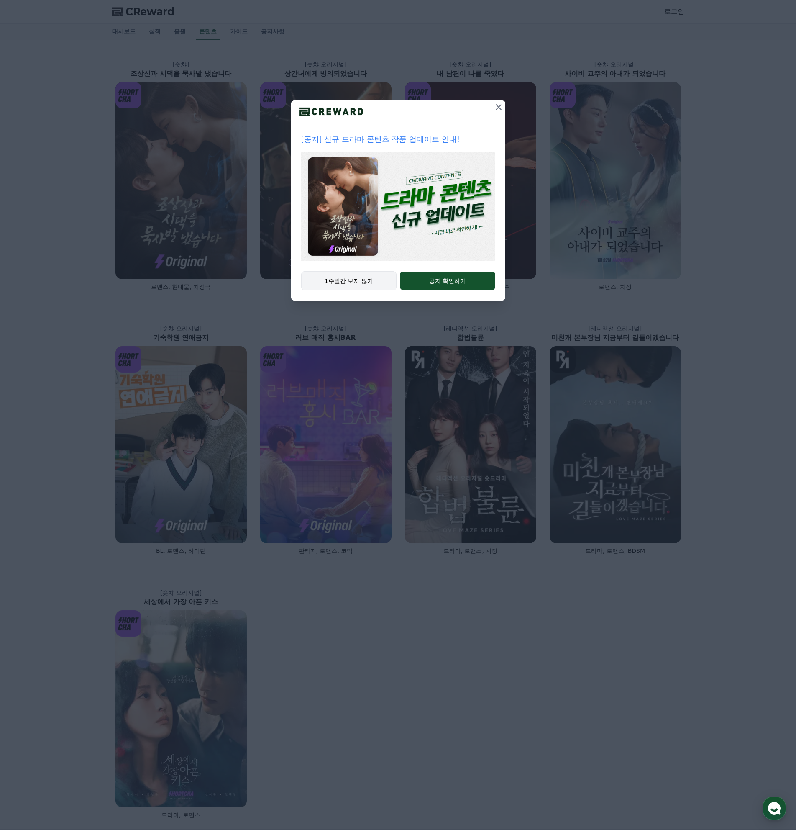
click at [376, 280] on button "1주일간 보지 않기" at bounding box center [349, 280] width 96 height 19
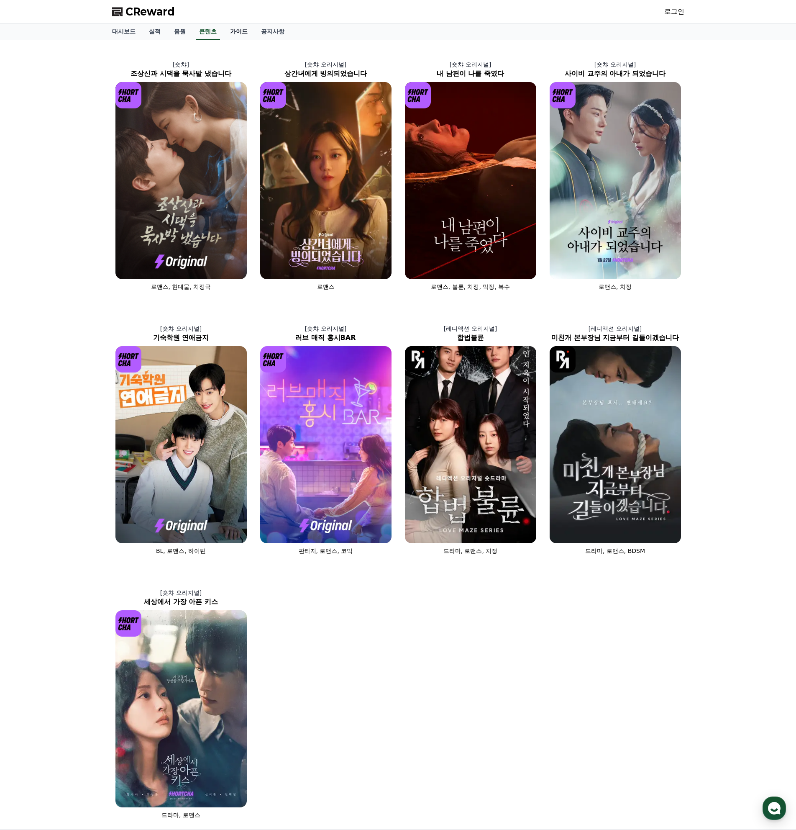
click at [235, 28] on link "가이드" at bounding box center [238, 32] width 31 height 16
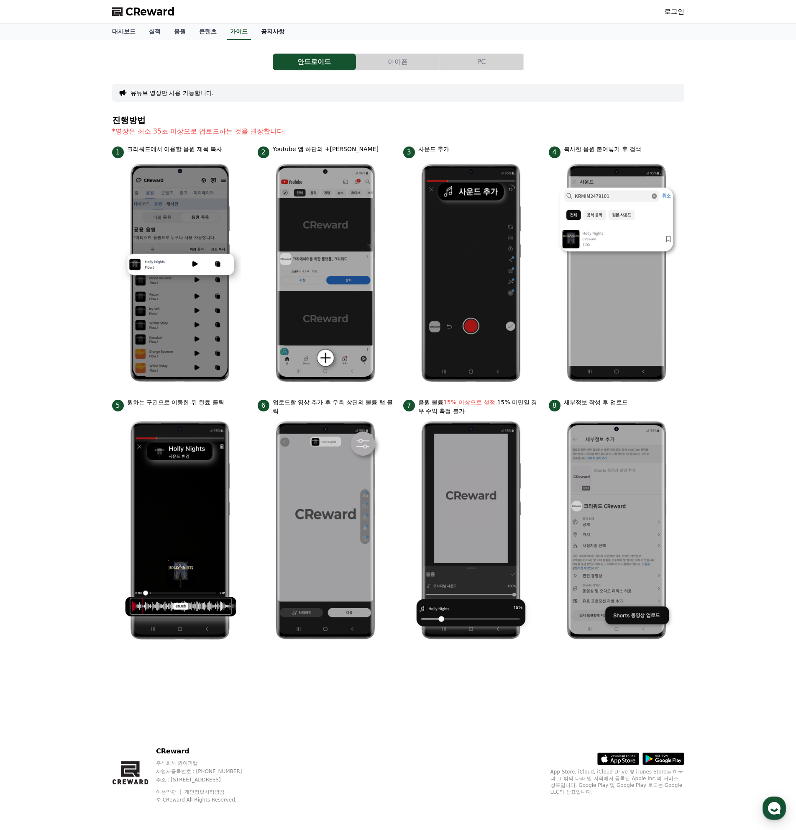
click at [268, 33] on link "공지사항" at bounding box center [272, 32] width 37 height 16
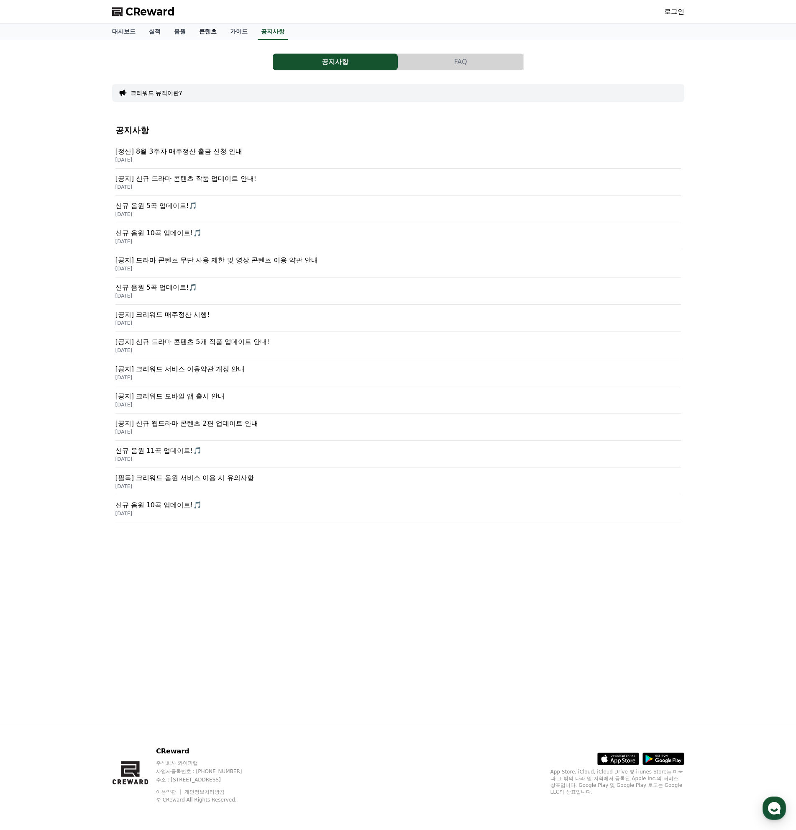
click at [211, 35] on link "콘텐츠" at bounding box center [208, 32] width 31 height 16
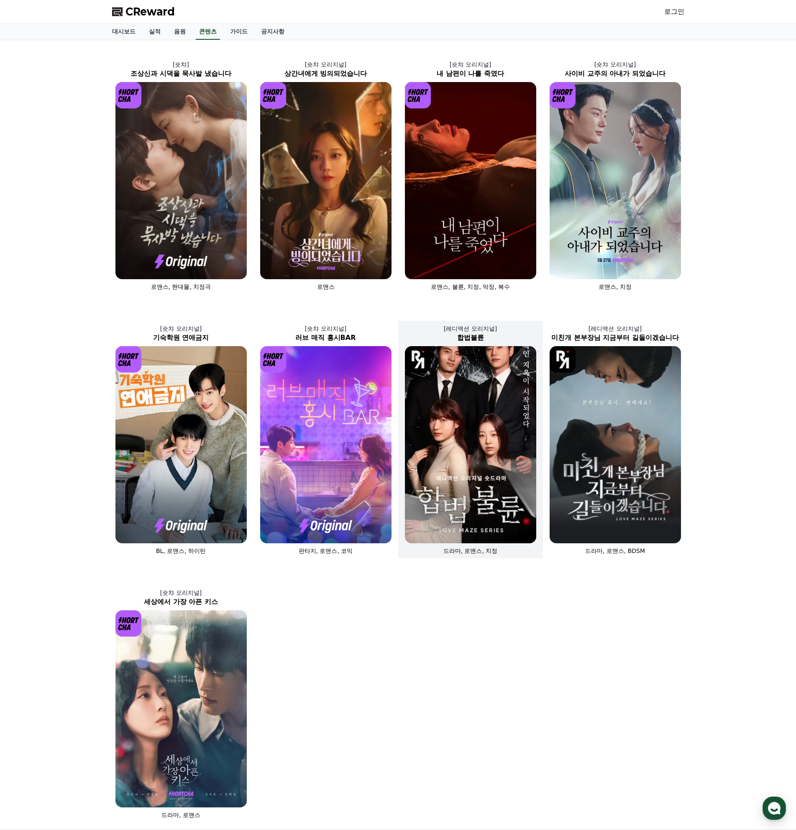
click at [469, 487] on img at bounding box center [470, 444] width 131 height 197
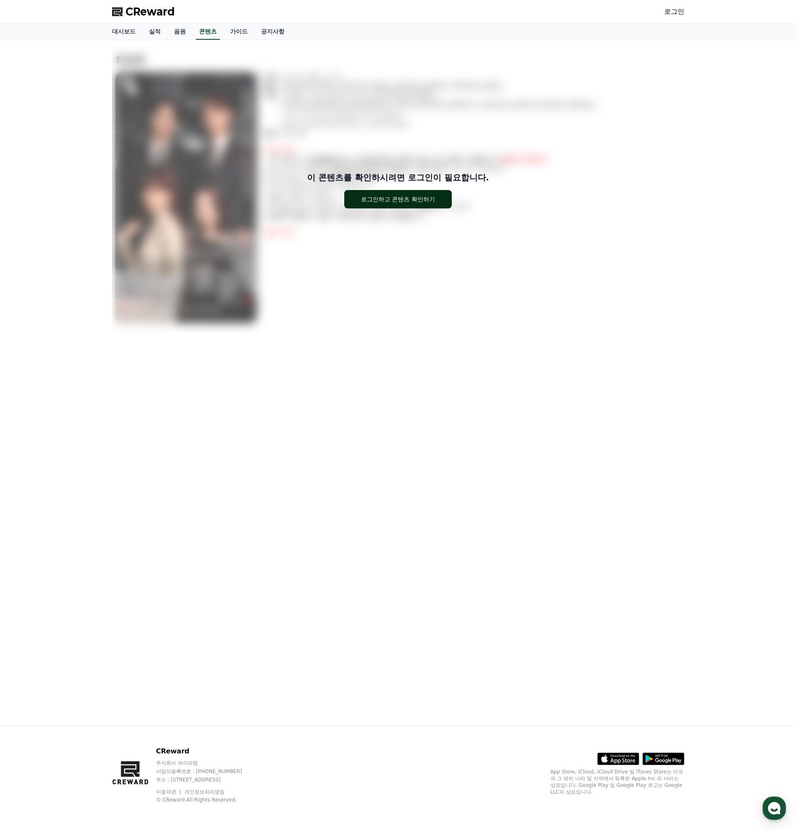
click at [363, 203] on button "로그인하고 콘텐츠 확인하기" at bounding box center [398, 199] width 108 height 18
